Goal: Transaction & Acquisition: Register for event/course

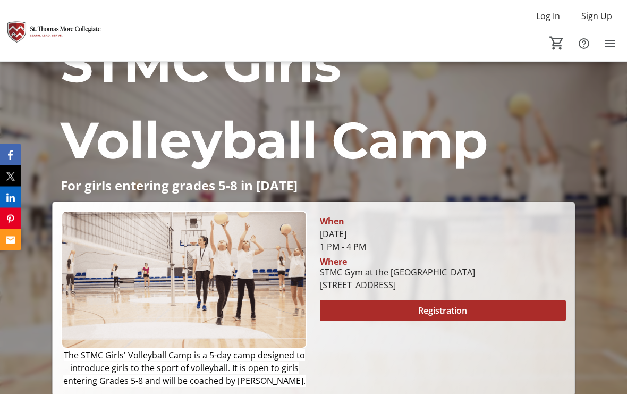
scroll to position [91, 0]
click at [390, 315] on span at bounding box center [443, 311] width 246 height 26
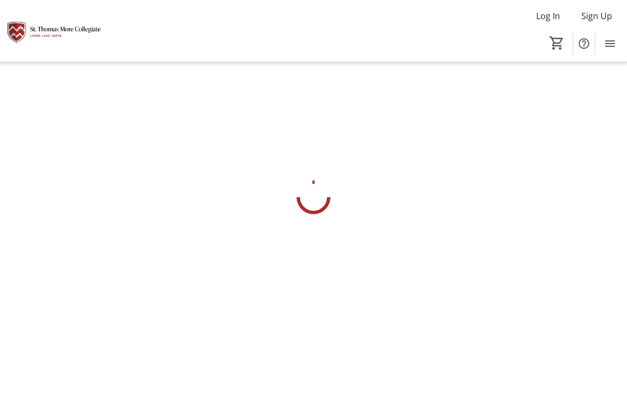
click at [397, 301] on div at bounding box center [313, 197] width 627 height 394
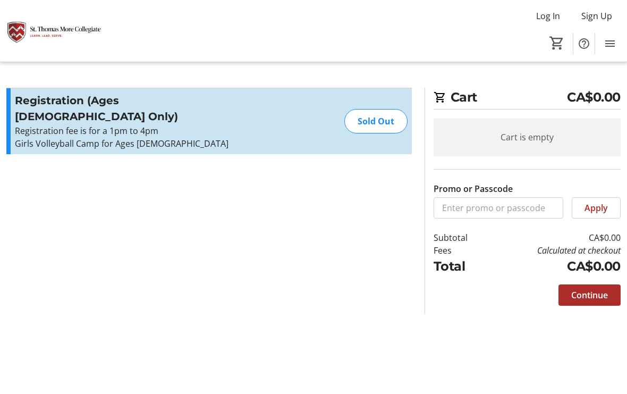
click at [401, 118] on div "Sold Out" at bounding box center [376, 121] width 63 height 24
click at [396, 114] on div "Sold Out" at bounding box center [376, 121] width 63 height 24
click at [263, 236] on section "Promo or Passcode Apply Registration (Ages [DEMOGRAPHIC_DATA] Only) Registratio…" at bounding box center [209, 201] width 418 height 227
click at [370, 141] on div "Promo or Passcode Apply Registration (Ages [DEMOGRAPHIC_DATA] Only) Registratio…" at bounding box center [209, 127] width 406 height 79
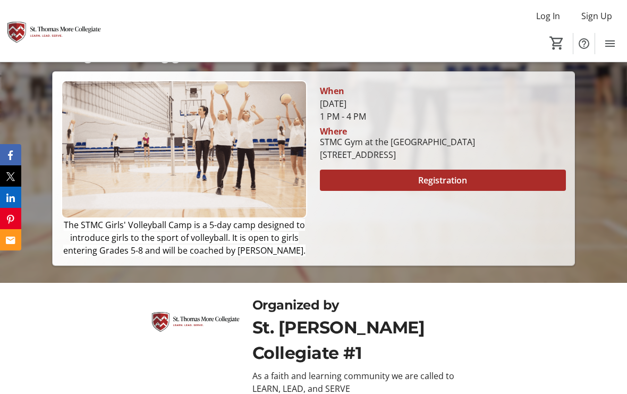
scroll to position [220, 0]
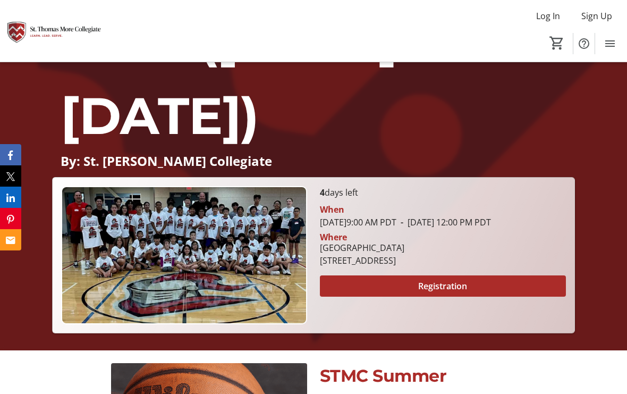
scroll to position [282, 0]
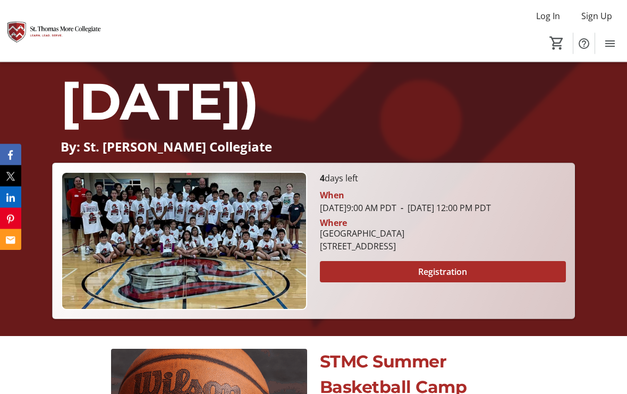
click at [430, 266] on span "Registration" at bounding box center [442, 272] width 49 height 13
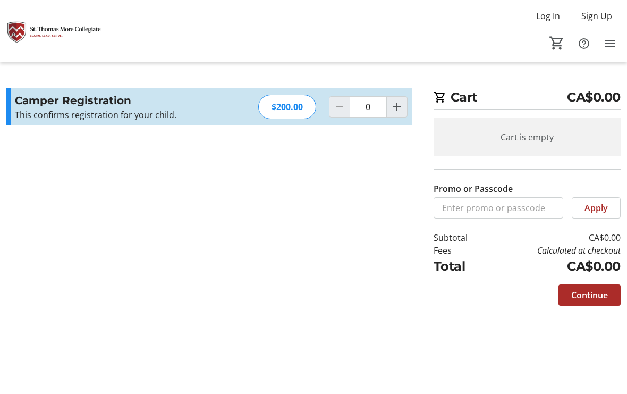
click at [399, 114] on span "Increment by one" at bounding box center [397, 107] width 20 height 20
click at [407, 106] on span "Increment by one" at bounding box center [397, 107] width 20 height 20
type input "2"
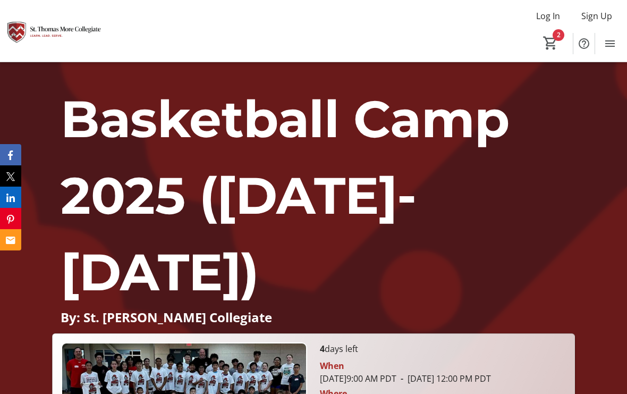
scroll to position [283, 0]
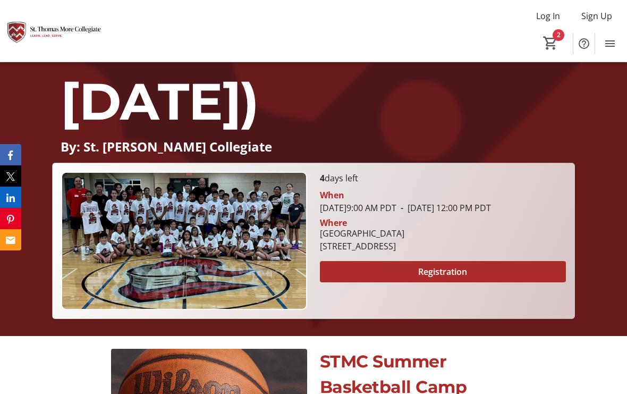
click at [114, 225] on img at bounding box center [184, 241] width 246 height 138
click at [115, 229] on img at bounding box center [184, 241] width 246 height 138
click at [358, 259] on span at bounding box center [443, 272] width 246 height 26
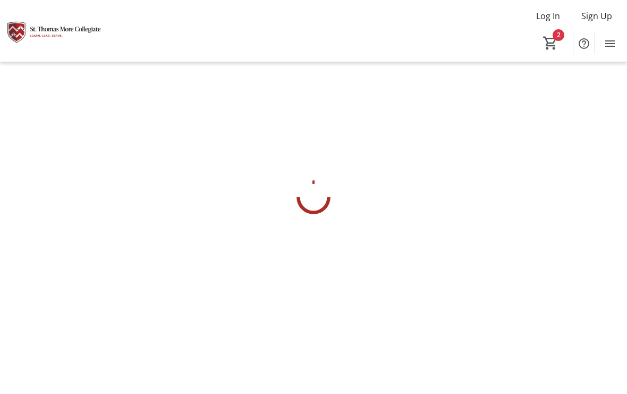
scroll to position [19, 0]
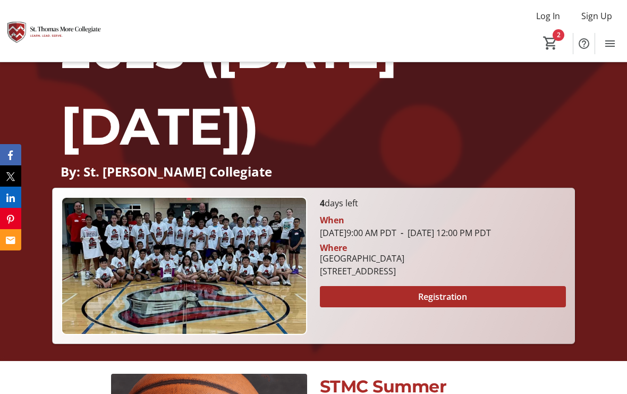
scroll to position [283, 0]
